Goal: Task Accomplishment & Management: Manage account settings

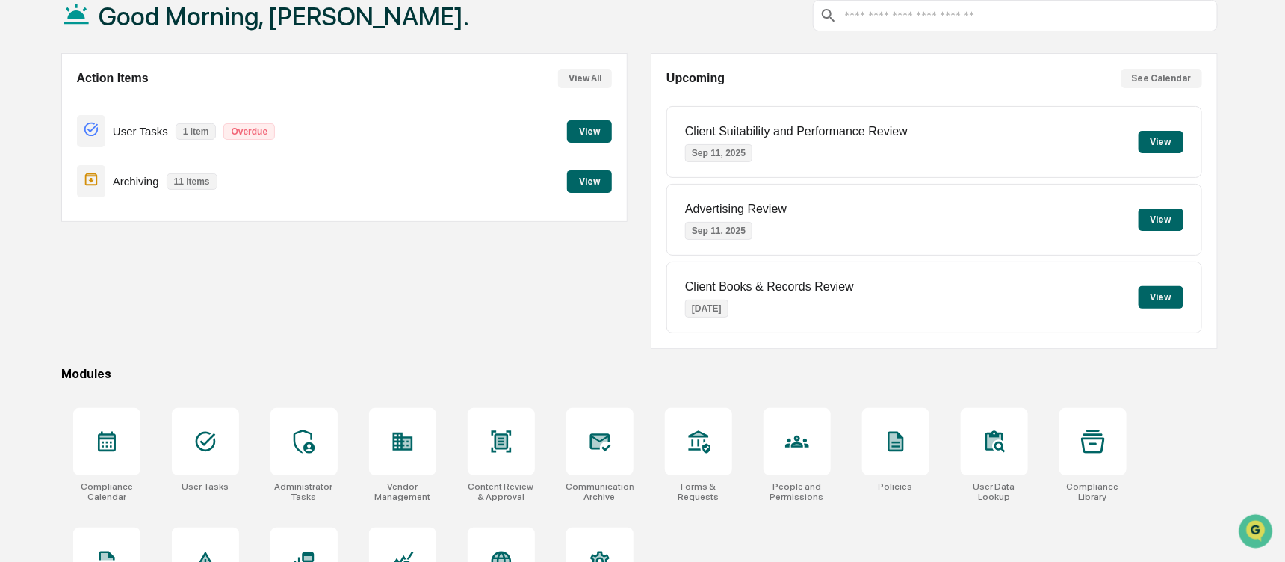
scroll to position [163, 0]
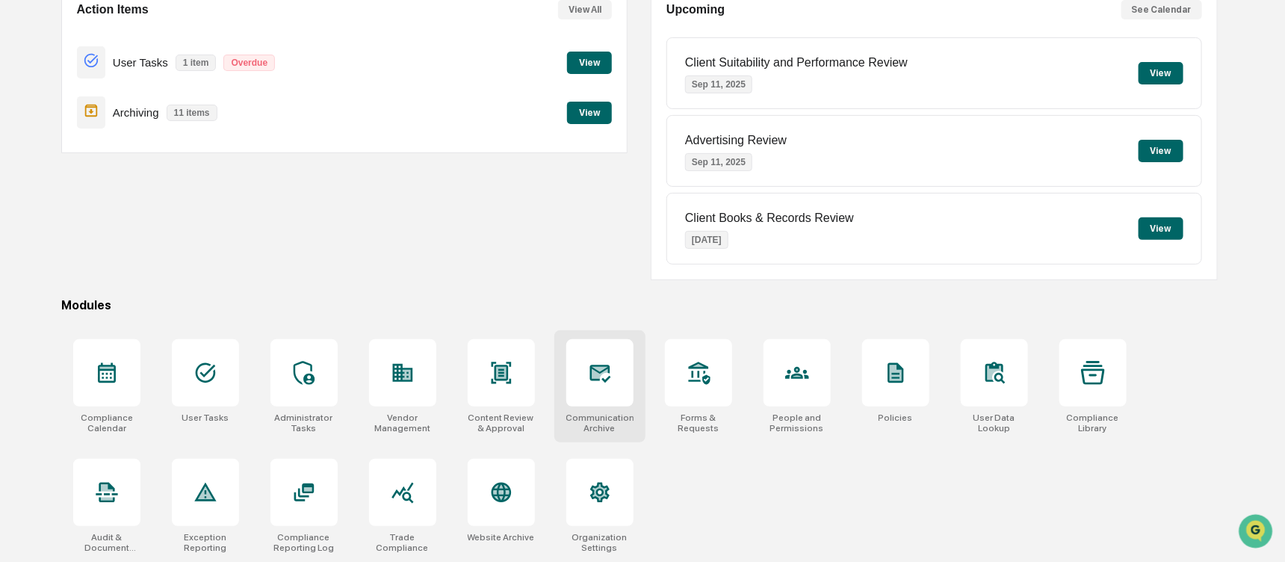
click at [595, 374] on icon at bounding box center [600, 373] width 16 height 12
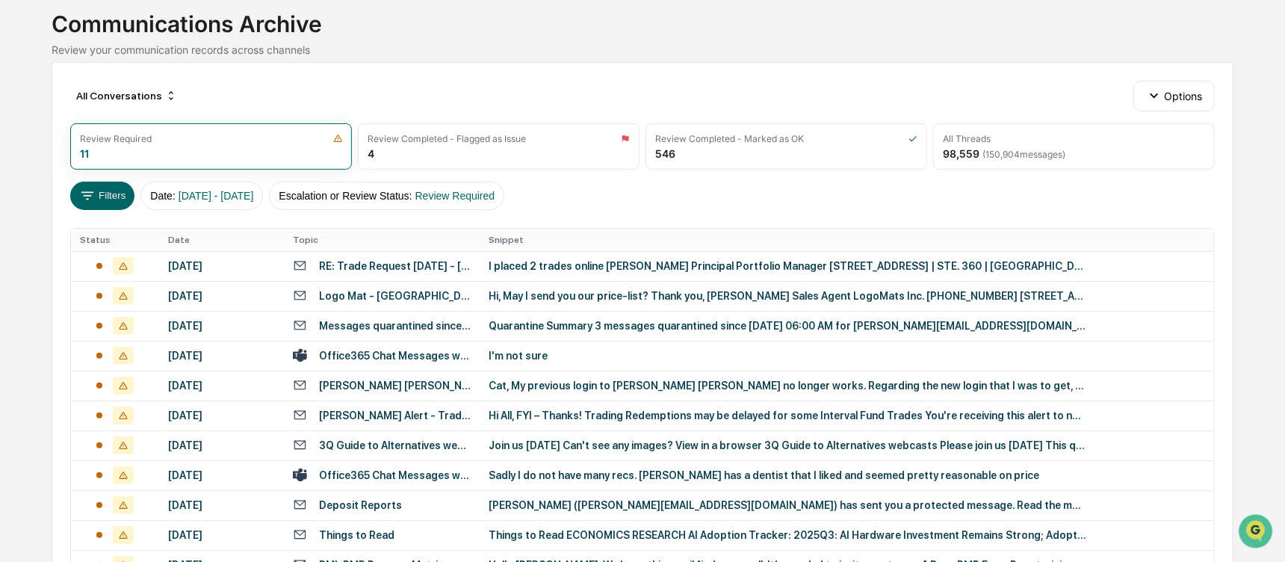
scroll to position [99, 0]
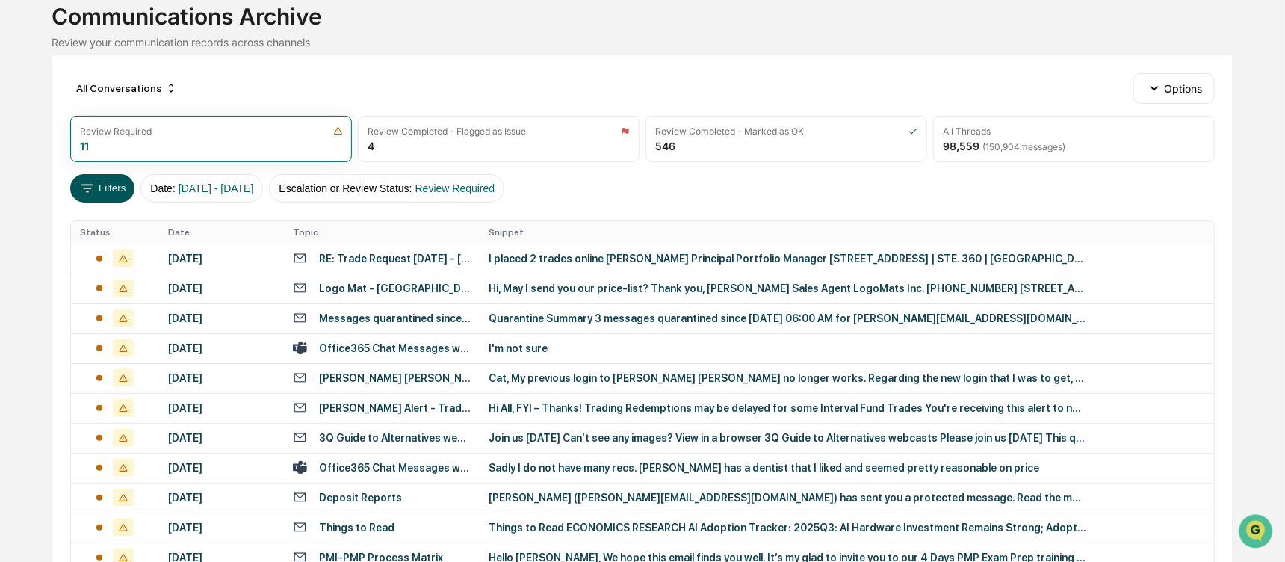
click at [102, 180] on button "Filters" at bounding box center [102, 188] width 65 height 28
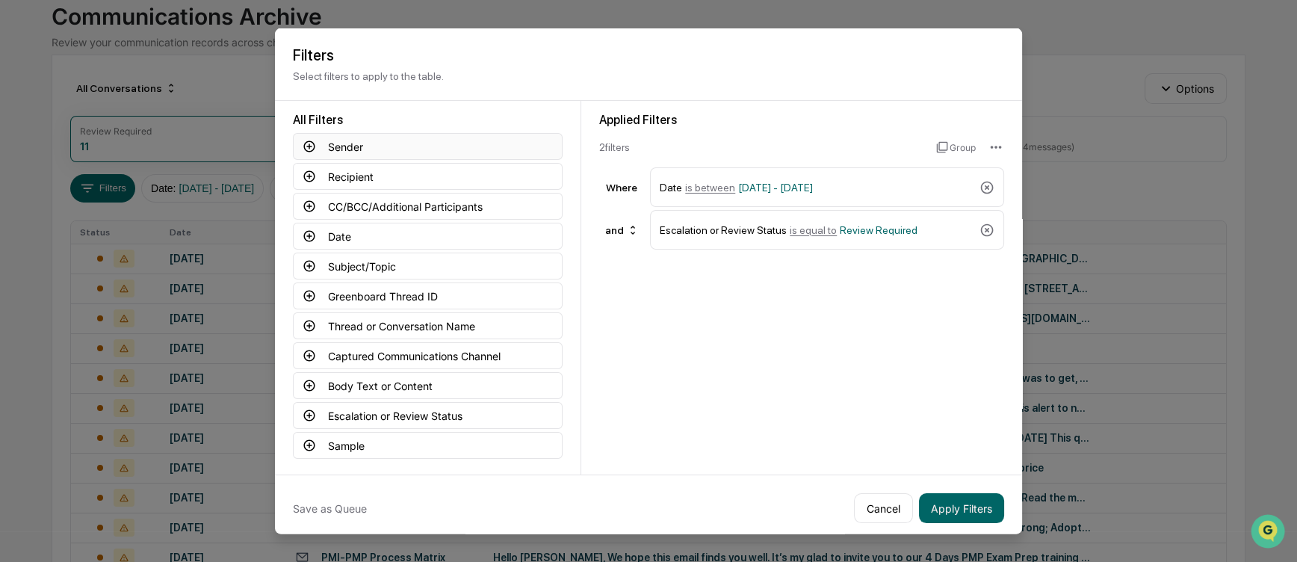
click at [304, 146] on icon at bounding box center [309, 145] width 11 height 11
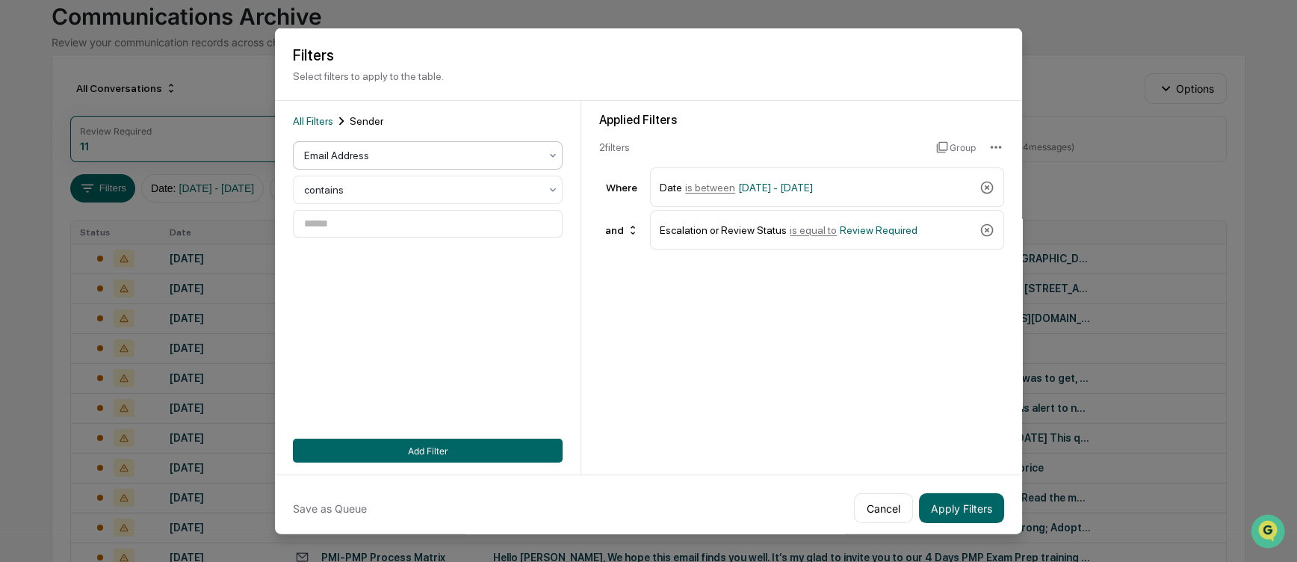
click at [354, 154] on div at bounding box center [421, 155] width 235 height 15
type input "*"
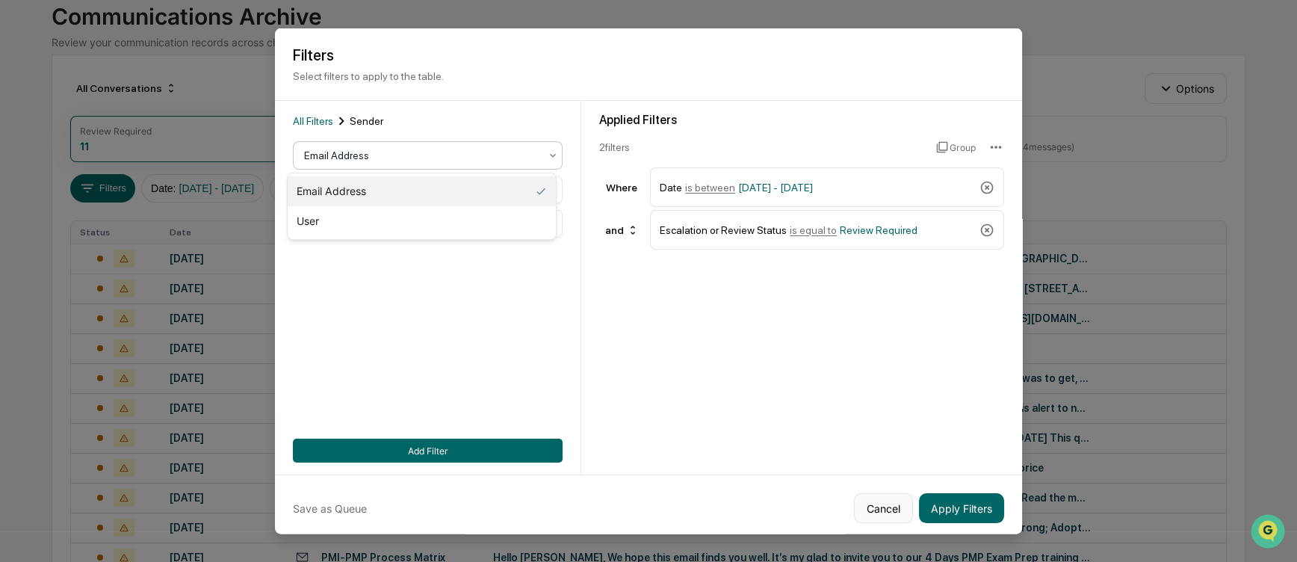
click at [859, 501] on button "Cancel" at bounding box center [883, 508] width 59 height 30
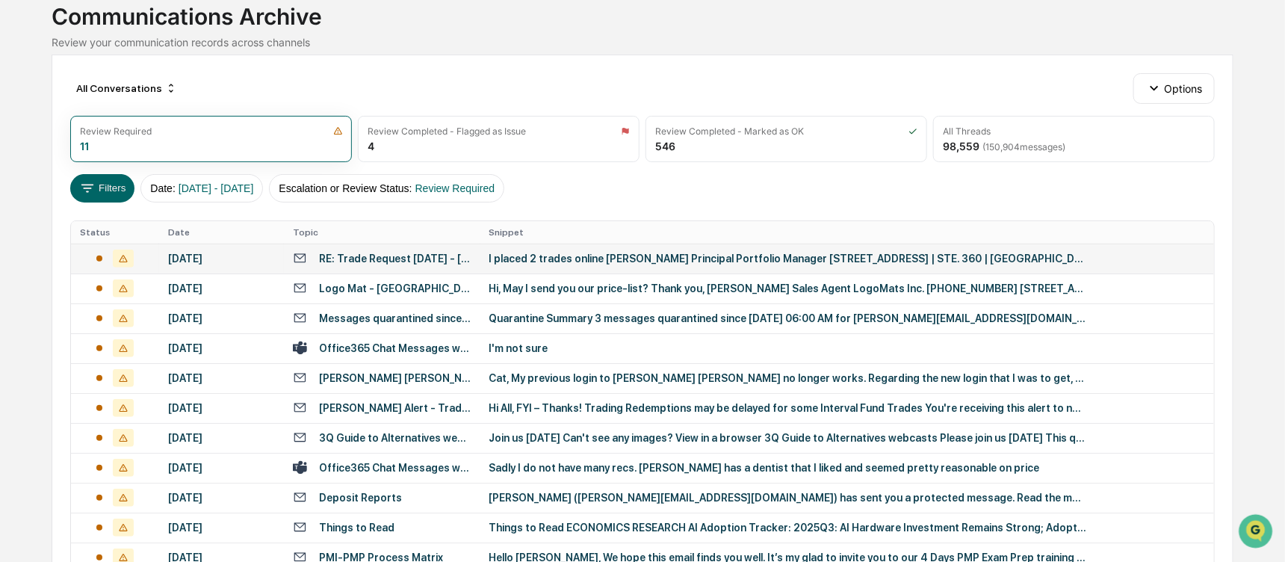
click at [451, 262] on div "RE: Trade Request [DATE] - [PERSON_NAME]" at bounding box center [395, 259] width 152 height 12
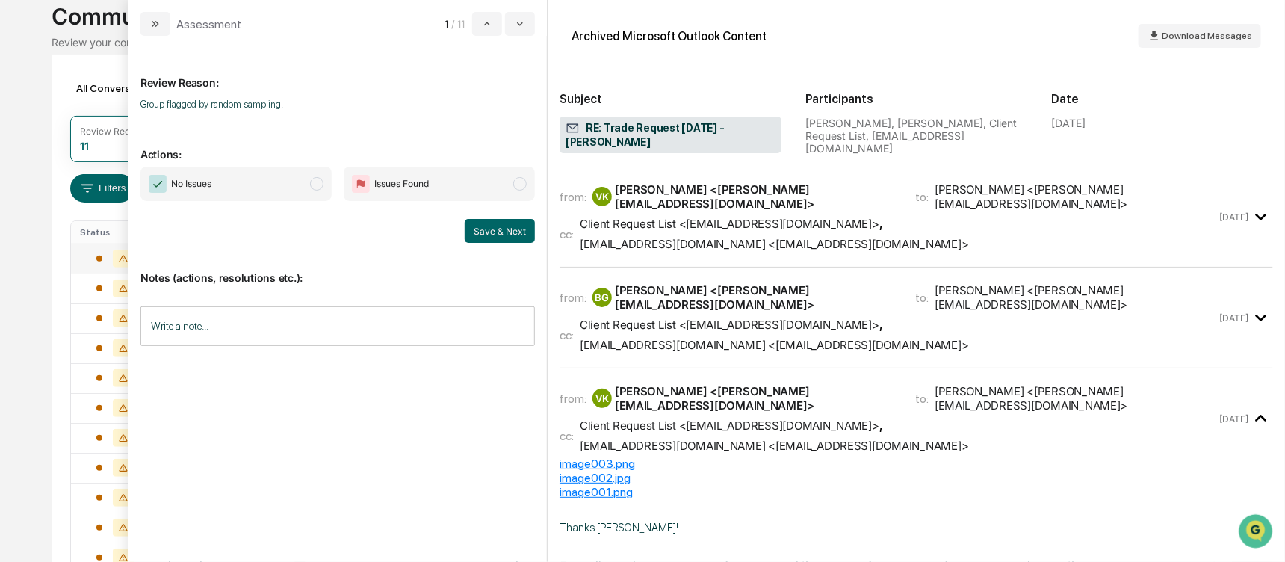
click at [202, 186] on span "No Issues" at bounding box center [191, 183] width 40 height 15
click at [220, 322] on input "Write a note..." at bounding box center [337, 326] width 395 height 40
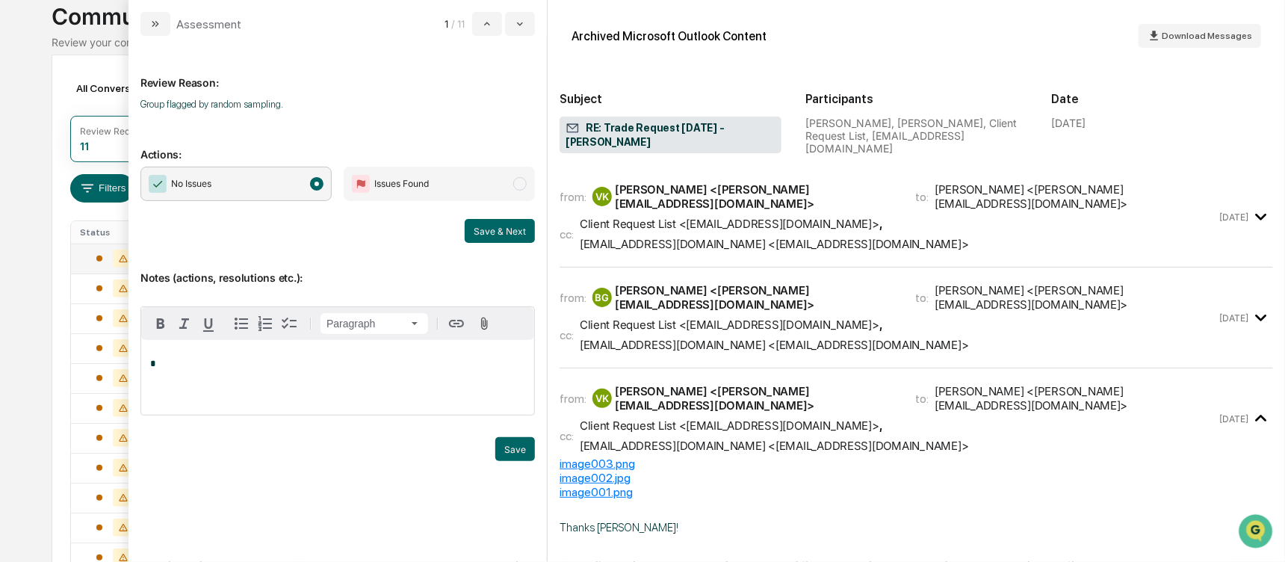
click at [101, 66] on div "All Conversations Options Review Required 11 Review Completed - Flagged as Issu…" at bounding box center [643, 356] width 1182 height 603
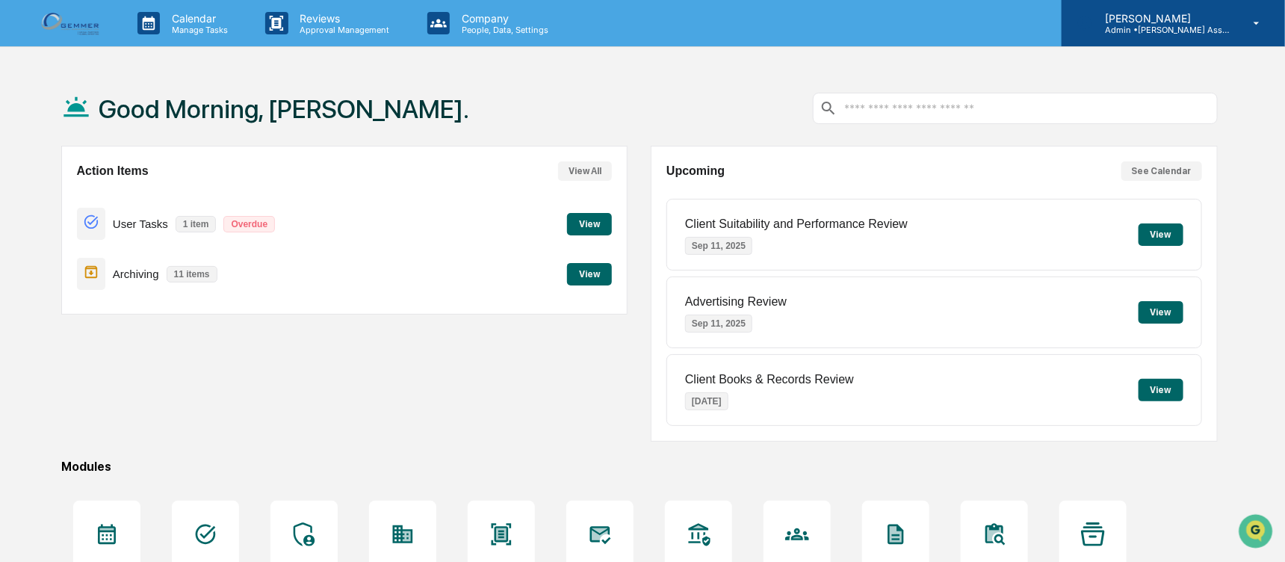
click at [1258, 17] on icon at bounding box center [1257, 23] width 26 height 14
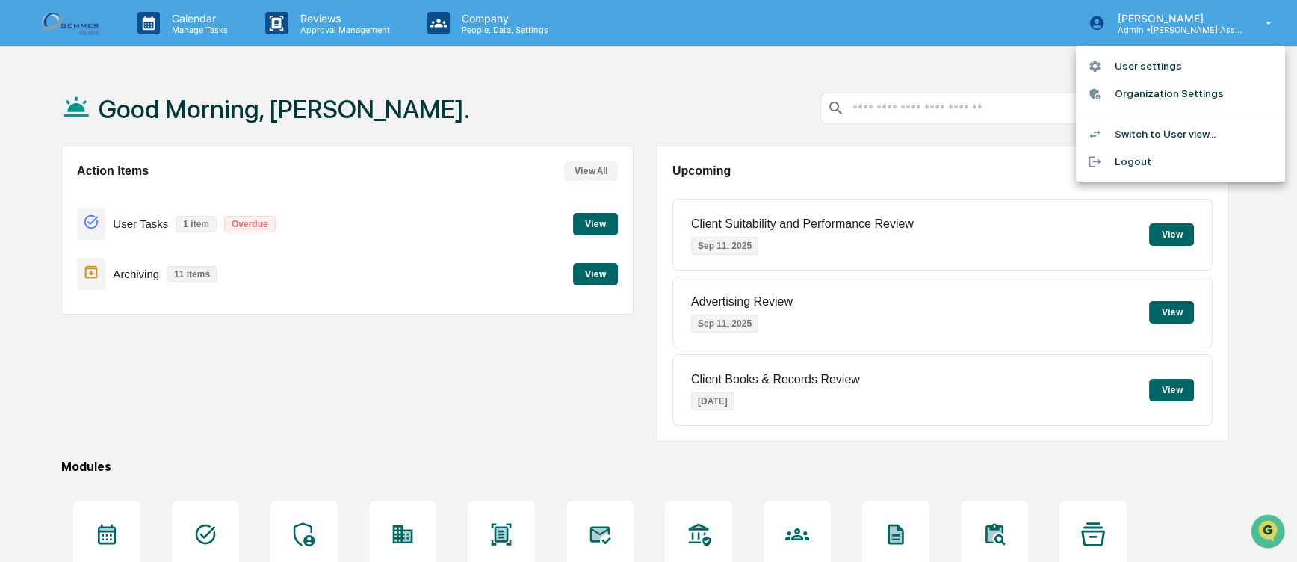
click at [1256, 229] on div at bounding box center [648, 281] width 1297 height 562
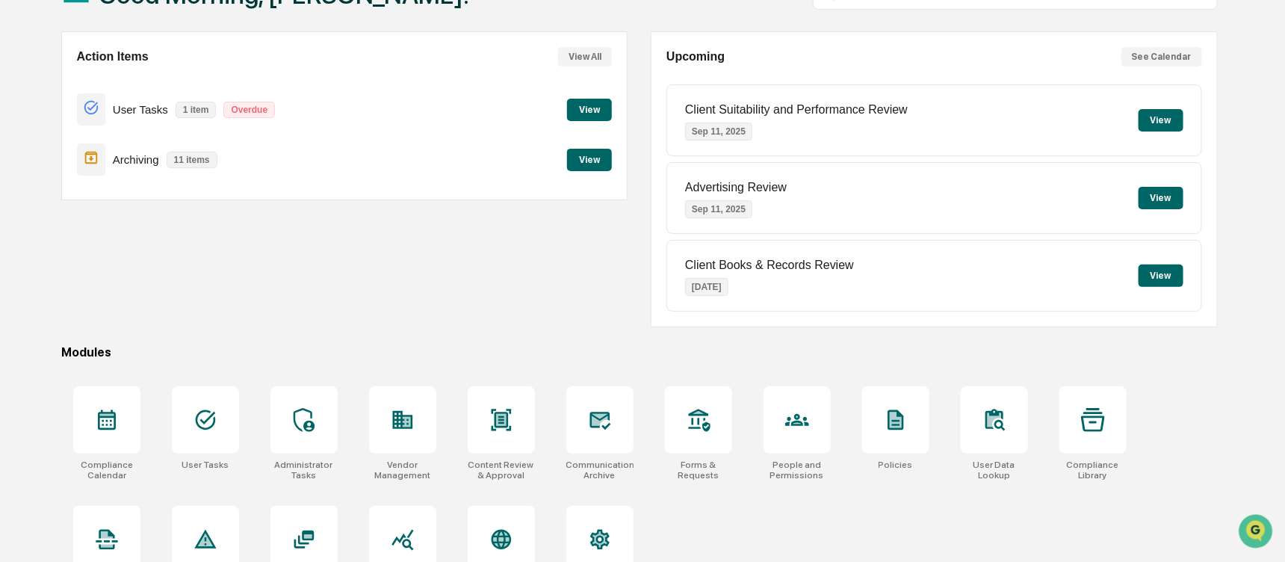
scroll to position [126, 0]
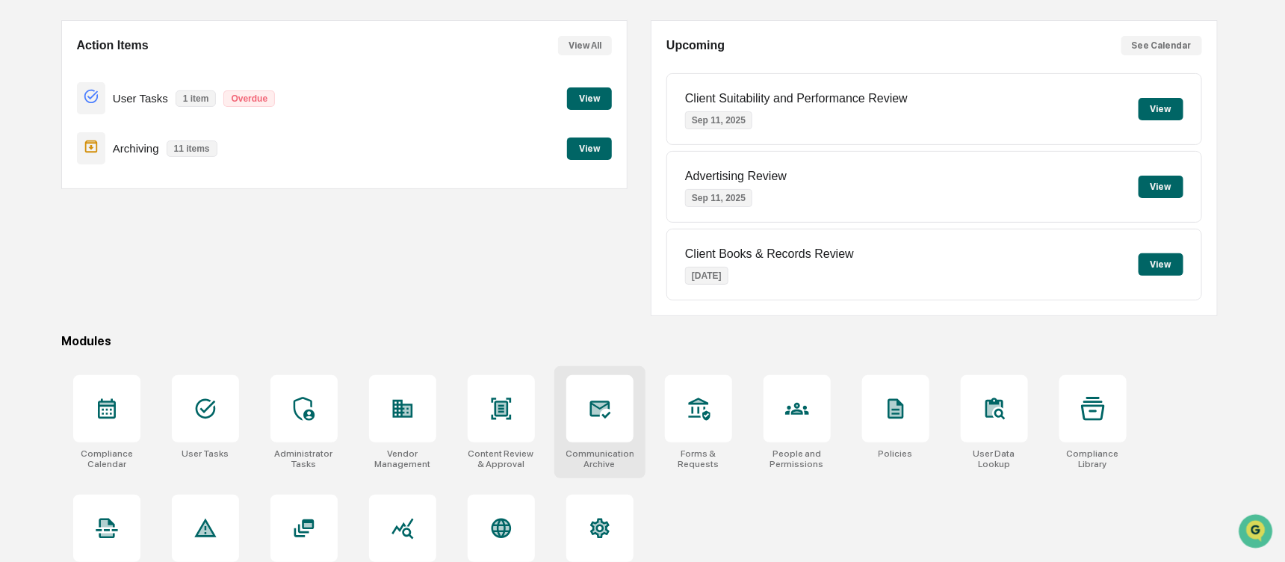
click at [579, 403] on div at bounding box center [599, 408] width 67 height 67
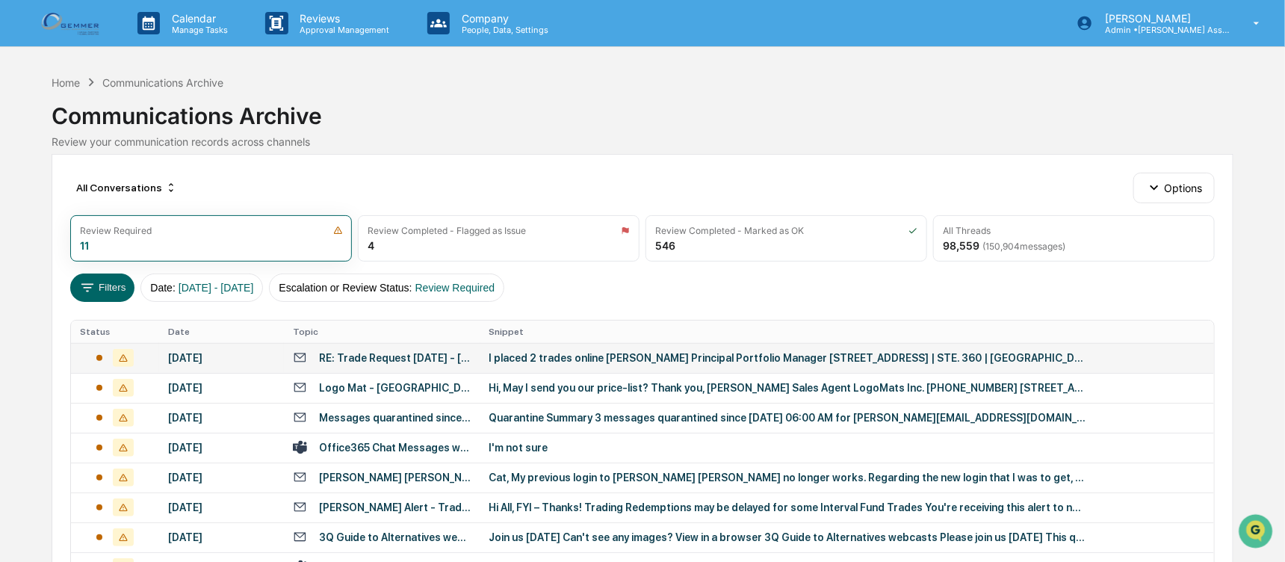
click at [220, 353] on div "[DATE]" at bounding box center [221, 358] width 107 height 12
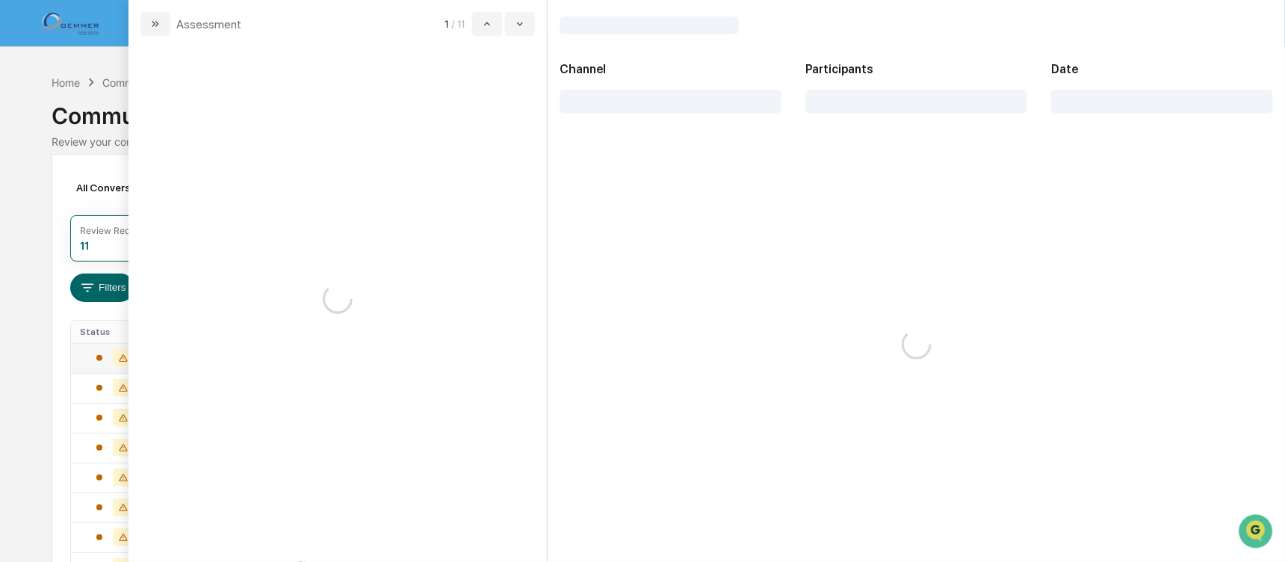
click at [220, 353] on div "September 8, 2025" at bounding box center [221, 358] width 107 height 12
